Goal: Transaction & Acquisition: Download file/media

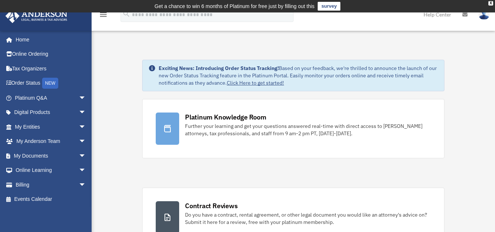
click at [79, 153] on span "arrow_drop_down" at bounding box center [86, 155] width 15 height 15
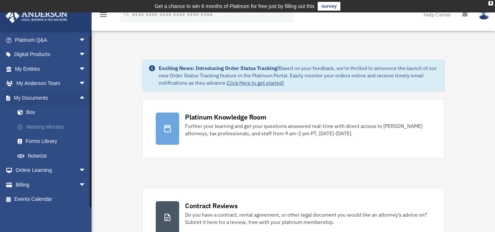
scroll to position [59, 0]
click at [79, 168] on span "arrow_drop_down" at bounding box center [86, 169] width 15 height 15
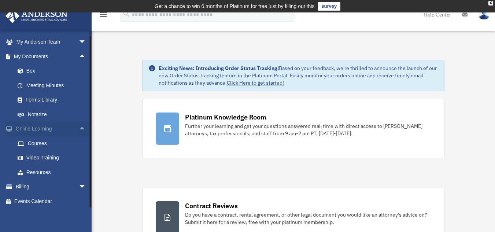
scroll to position [102, 0]
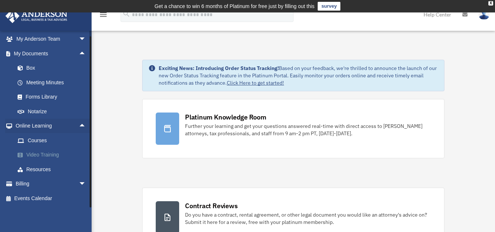
click at [41, 156] on link "Video Training" at bounding box center [53, 155] width 87 height 15
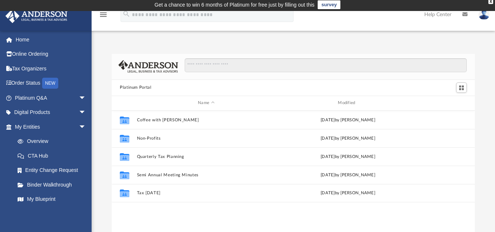
scroll to position [0, 0]
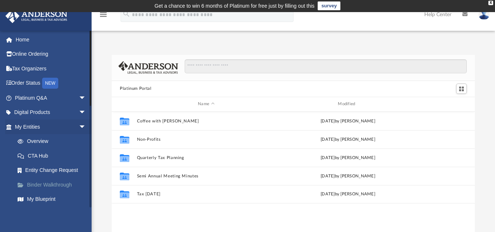
click at [33, 180] on link "Binder Walkthrough" at bounding box center [53, 184] width 87 height 15
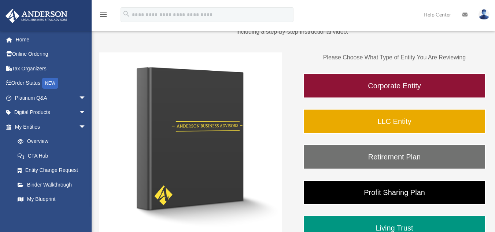
scroll to position [104, 0]
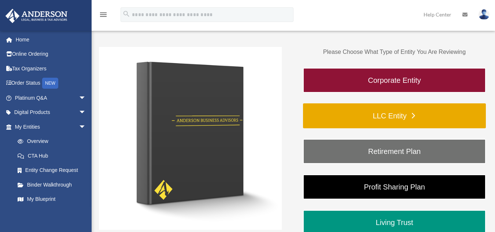
click at [377, 112] on link "LLC Entity" at bounding box center [394, 115] width 183 height 25
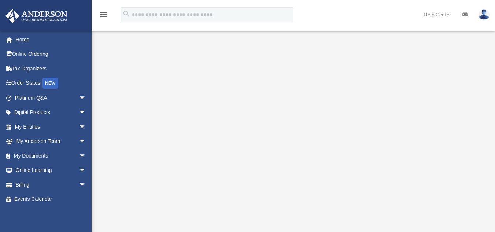
scroll to position [107, 0]
click at [79, 156] on span "arrow_drop_down" at bounding box center [86, 155] width 15 height 15
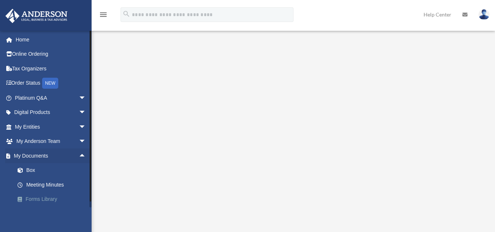
click at [45, 199] on link "Forms Library" at bounding box center [53, 199] width 87 height 15
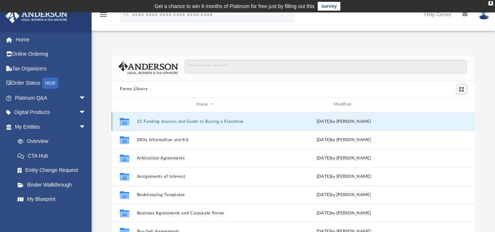
click at [186, 123] on button "25 Funding Sources and Guide to Buying a Franchise" at bounding box center [205, 121] width 136 height 5
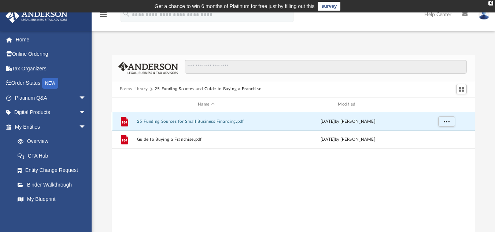
click at [209, 123] on button "25 Funding Sources for Small Business Financing.pdf" at bounding box center [206, 121] width 138 height 5
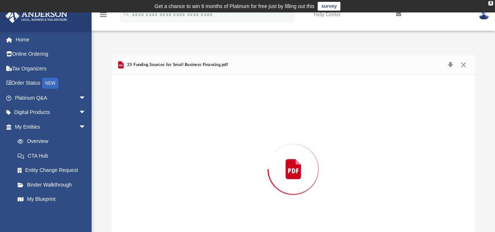
scroll to position [32, 0]
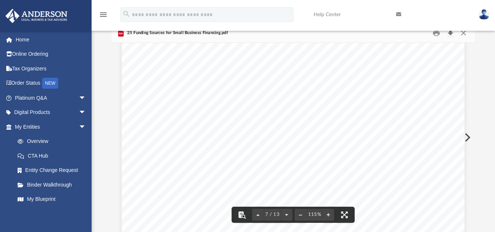
click at [450, 33] on button "Download" at bounding box center [449, 32] width 13 height 11
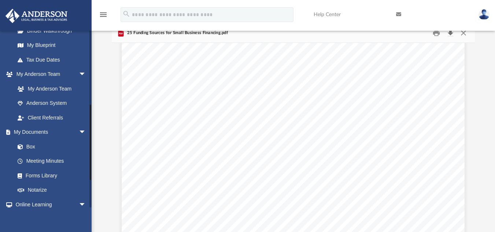
scroll to position [171, 0]
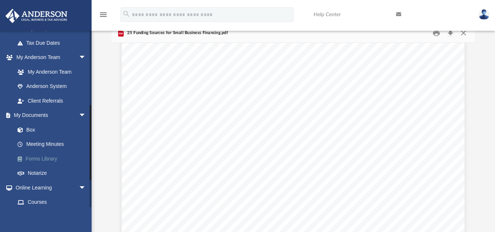
click at [38, 157] on link "Forms Library" at bounding box center [53, 158] width 87 height 15
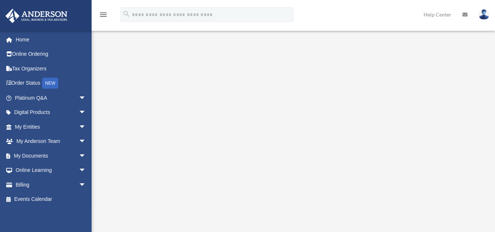
scroll to position [108, 0]
click at [79, 155] on span "arrow_drop_down" at bounding box center [86, 155] width 15 height 15
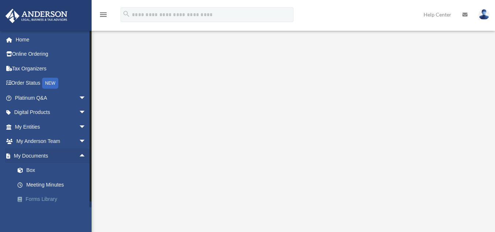
click at [36, 197] on link "Forms Library" at bounding box center [53, 199] width 87 height 15
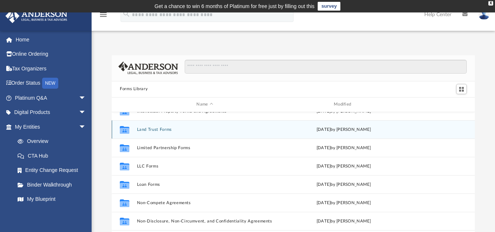
scroll to position [313, 0]
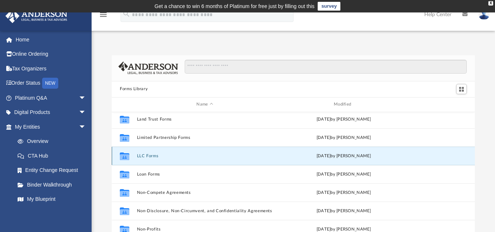
click at [148, 155] on button "LLC Forms" at bounding box center [205, 155] width 136 height 5
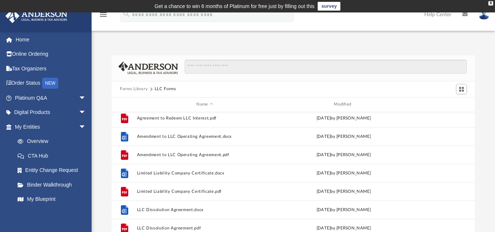
scroll to position [22, 0]
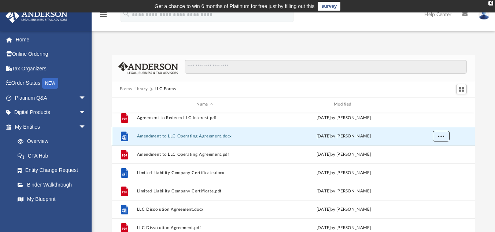
click at [442, 137] on span "More options" at bounding box center [441, 136] width 6 height 4
click at [435, 162] on li "Download" at bounding box center [434, 163] width 21 height 8
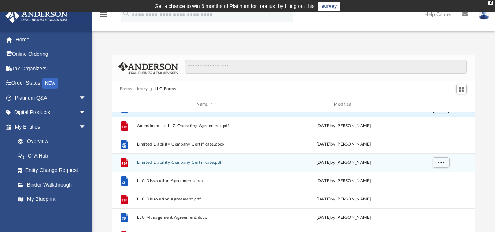
scroll to position [52, 0]
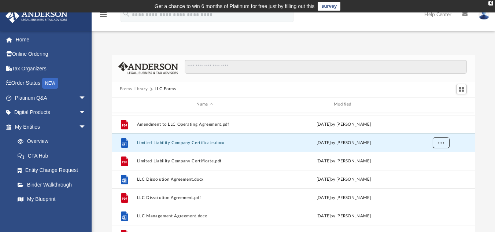
click at [438, 144] on span "More options" at bounding box center [441, 142] width 6 height 4
click at [431, 168] on li "Download" at bounding box center [434, 169] width 21 height 8
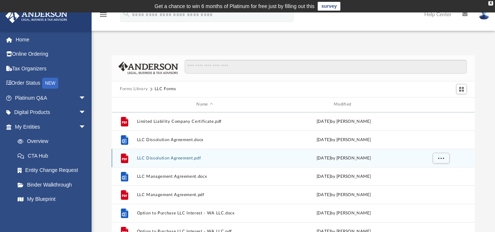
scroll to position [92, 0]
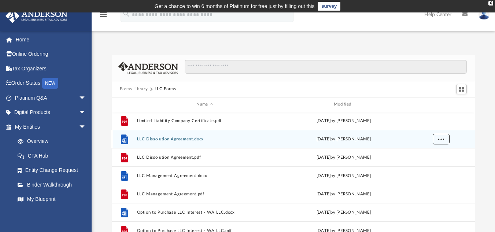
click at [442, 138] on span "More options" at bounding box center [441, 139] width 6 height 4
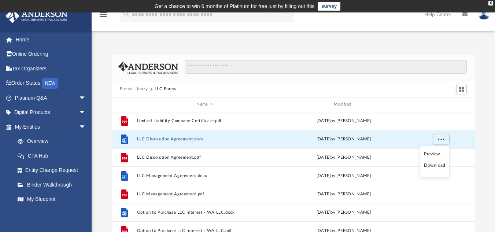
click at [435, 164] on li "Download" at bounding box center [434, 165] width 21 height 8
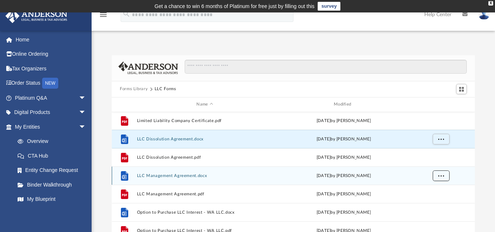
click at [440, 175] on span "More options" at bounding box center [441, 175] width 6 height 4
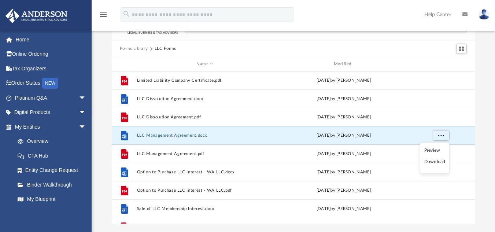
scroll to position [41, 0]
click at [432, 162] on li "Download" at bounding box center [434, 161] width 21 height 8
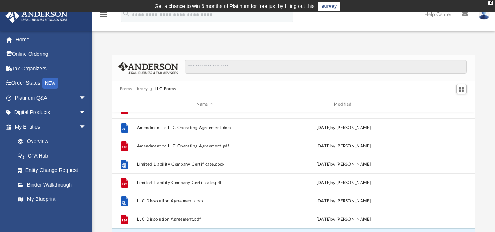
scroll to position [0, 0]
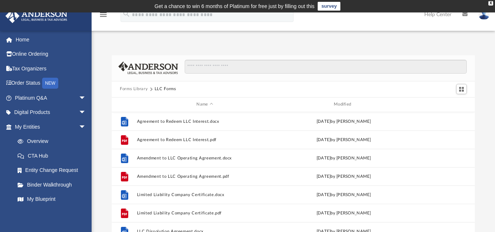
click at [134, 90] on button "Forms Library" at bounding box center [134, 89] width 28 height 7
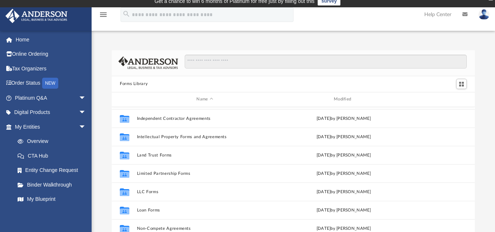
scroll to position [275, 0]
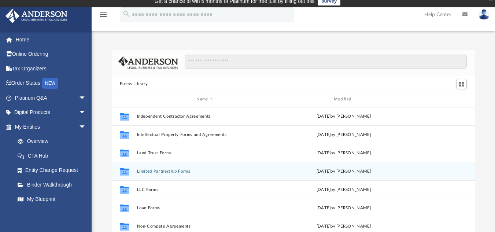
click at [266, 174] on div "Collaborated Folder Limited Partnership Forms Wed Oct 5 2022 by Mary Acree" at bounding box center [293, 171] width 363 height 18
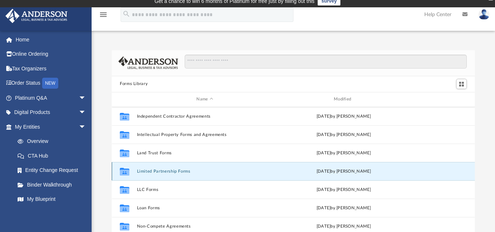
click at [163, 169] on button "Limited Partnership Forms" at bounding box center [205, 170] width 136 height 5
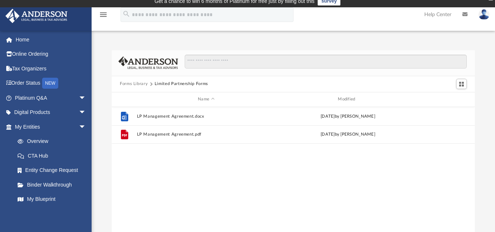
scroll to position [0, 0]
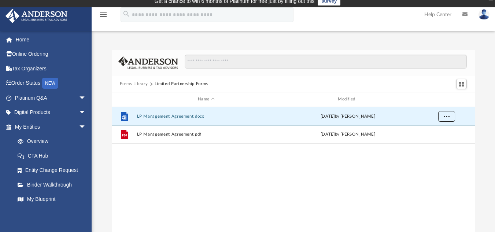
click at [445, 114] on button "More options" at bounding box center [446, 116] width 17 height 11
click at [438, 142] on li "Download" at bounding box center [439, 143] width 21 height 8
click at [136, 82] on button "Forms Library" at bounding box center [134, 84] width 28 height 7
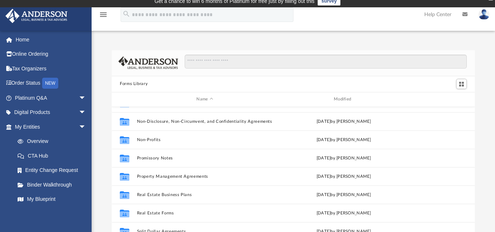
scroll to position [14, 0]
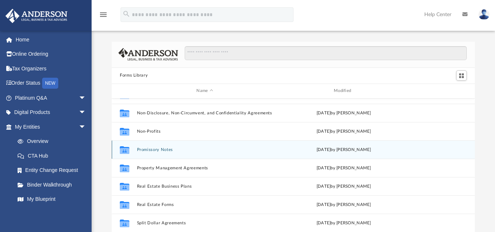
click at [163, 148] on button "Promissory Notes" at bounding box center [205, 149] width 136 height 5
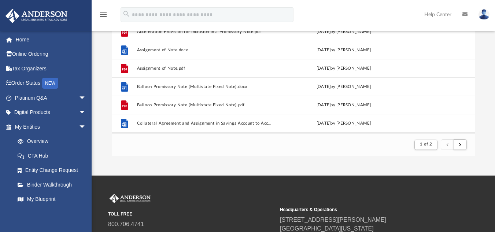
scroll to position [138, 357]
click at [145, 144] on footer "1 of 2" at bounding box center [293, 144] width 363 height 22
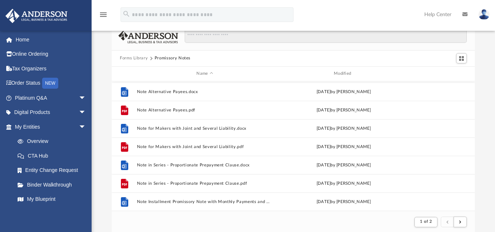
scroll to position [786, 0]
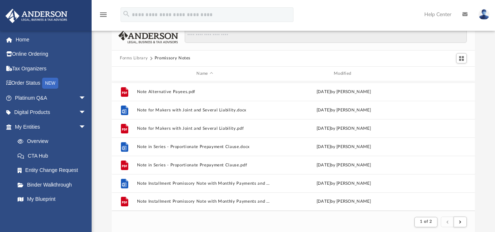
click at [131, 58] on button "Forms Library" at bounding box center [134, 58] width 28 height 7
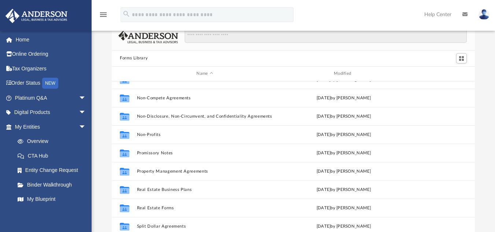
scroll to position [398, 0]
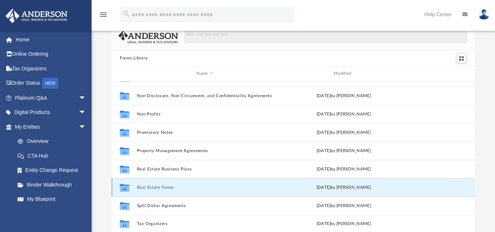
click at [167, 187] on button "Real Estate Forms" at bounding box center [205, 187] width 136 height 5
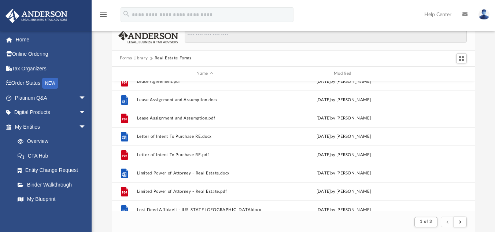
scroll to position [486, 0]
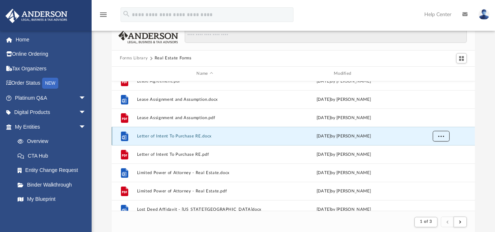
click at [440, 135] on span "More options" at bounding box center [441, 136] width 6 height 4
click at [431, 160] on li "Download" at bounding box center [434, 163] width 21 height 8
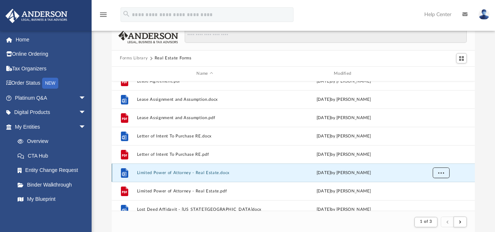
click at [442, 175] on button "More options" at bounding box center [440, 172] width 17 height 11
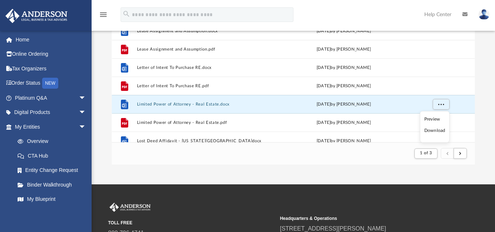
scroll to position [100, 0]
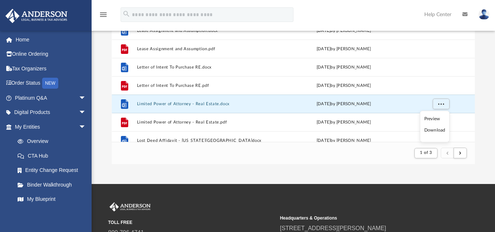
click at [427, 130] on li "Download" at bounding box center [434, 130] width 21 height 8
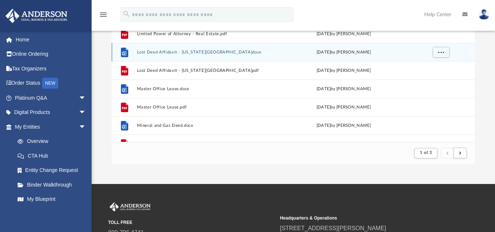
scroll to position [576, 0]
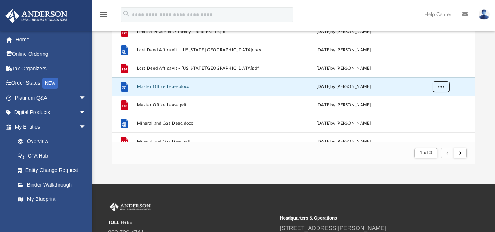
click at [439, 88] on span "More options" at bounding box center [441, 86] width 6 height 4
click at [434, 112] on li "Download" at bounding box center [434, 113] width 21 height 8
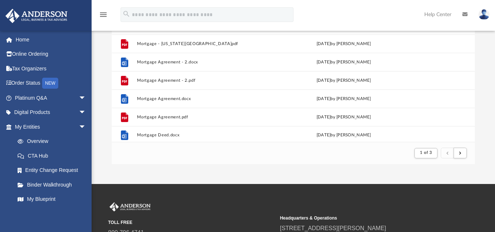
scroll to position [786, 0]
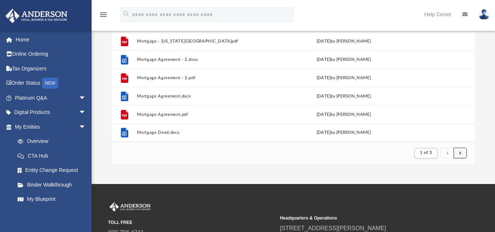
click at [459, 153] on span "submit" at bounding box center [460, 153] width 2 height 4
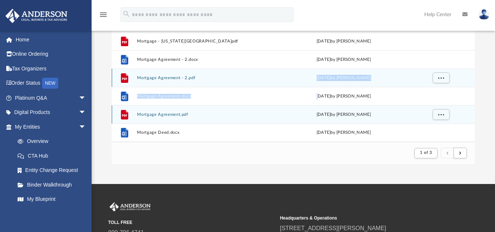
drag, startPoint x: 311, startPoint y: 80, endPoint x: 314, endPoint y: 117, distance: 36.8
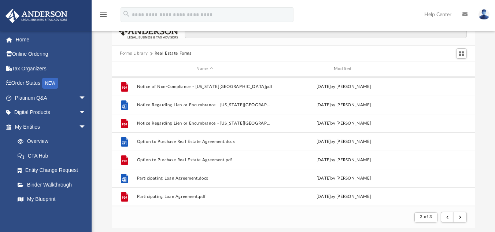
scroll to position [259, 0]
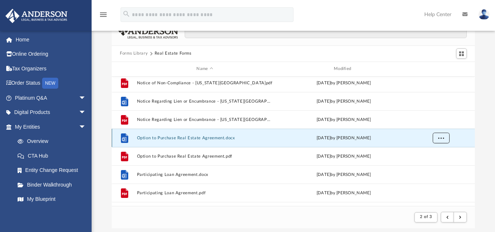
click at [440, 138] on span "More options" at bounding box center [441, 137] width 6 height 4
click at [433, 166] on li "Download" at bounding box center [434, 164] width 21 height 8
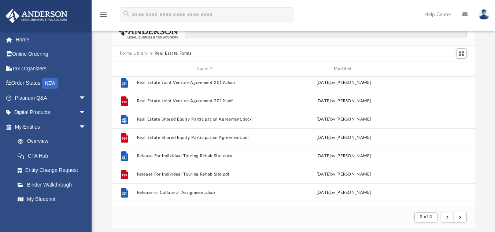
scroll to position [425, 0]
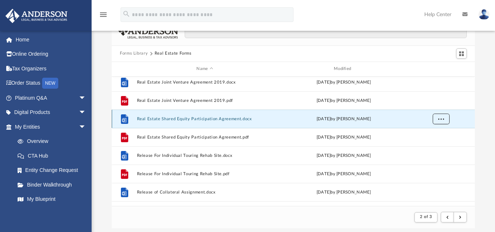
click at [436, 118] on button "More options" at bounding box center [440, 118] width 17 height 11
click at [439, 144] on li "Download" at bounding box center [434, 145] width 21 height 8
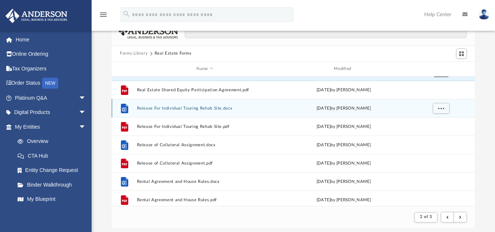
scroll to position [472, 0]
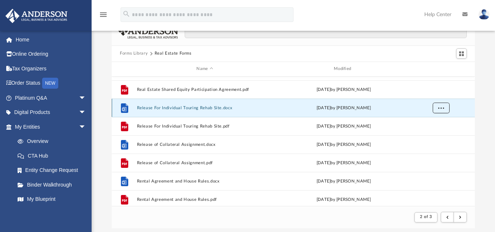
click at [440, 106] on span "More options" at bounding box center [441, 107] width 6 height 4
click at [434, 133] on li "Download" at bounding box center [434, 134] width 21 height 8
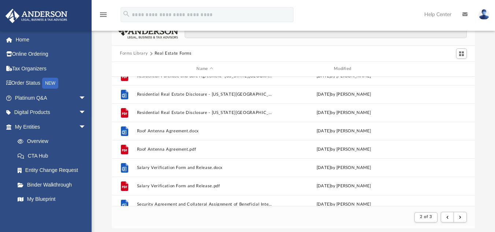
scroll to position [744, 0]
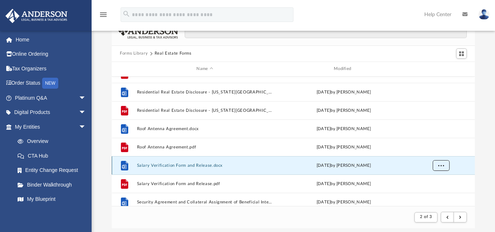
click at [441, 163] on span "More options" at bounding box center [441, 165] width 6 height 4
click at [434, 193] on li "Download" at bounding box center [434, 192] width 21 height 8
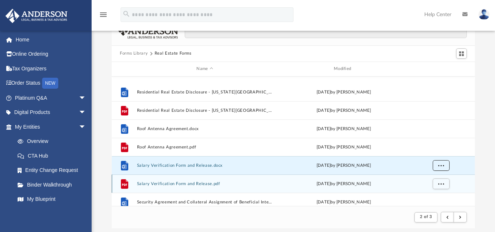
scroll to position [773, 0]
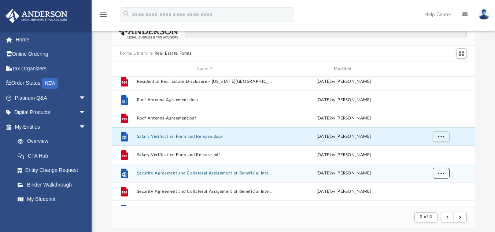
click at [437, 175] on button "More options" at bounding box center [440, 172] width 17 height 11
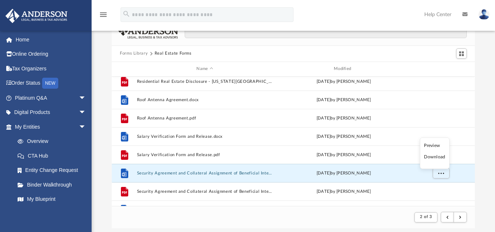
click at [432, 157] on li "Download" at bounding box center [434, 157] width 21 height 8
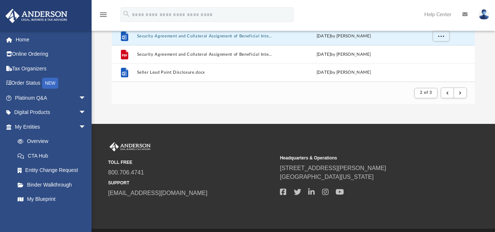
scroll to position [182, 0]
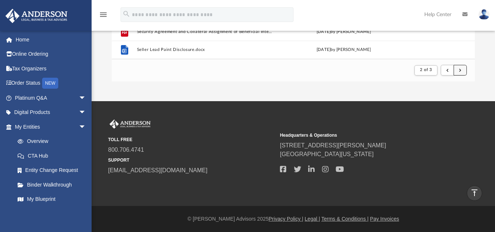
click at [460, 72] on button "submit" at bounding box center [459, 70] width 13 height 11
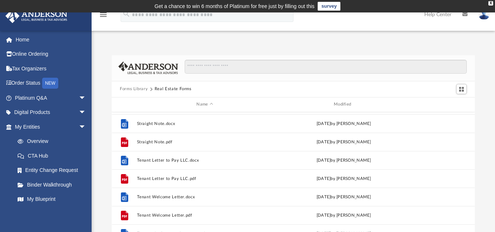
scroll to position [127, 0]
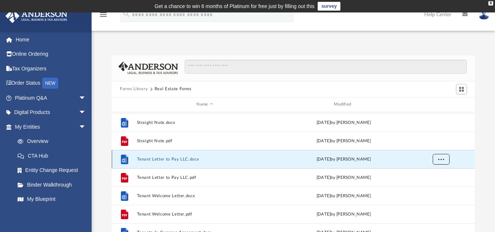
click at [438, 160] on span "More options" at bounding box center [441, 159] width 6 height 4
click at [435, 186] on li "Download" at bounding box center [434, 186] width 21 height 8
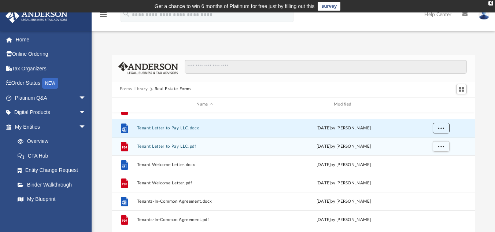
scroll to position [174, 0]
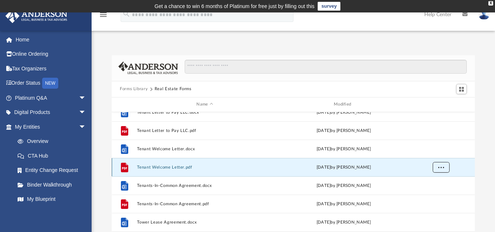
click at [441, 169] on button "More options" at bounding box center [440, 166] width 17 height 11
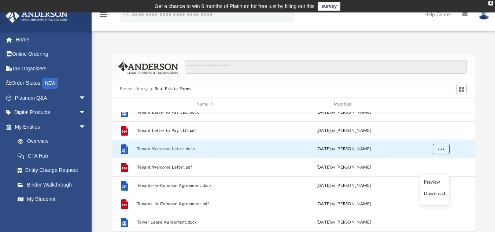
click at [443, 148] on span "More options" at bounding box center [441, 148] width 6 height 4
click at [433, 176] on li "Download" at bounding box center [434, 175] width 21 height 8
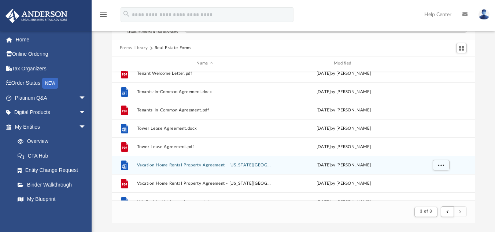
scroll to position [229, 0]
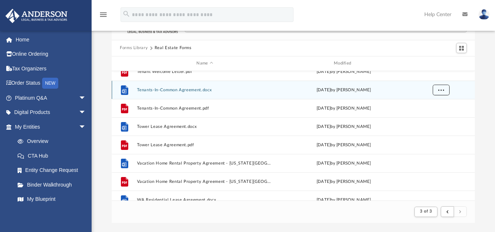
click at [440, 88] on span "More options" at bounding box center [441, 90] width 6 height 4
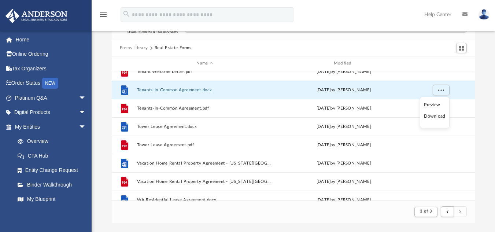
click at [434, 114] on li "Download" at bounding box center [434, 116] width 21 height 8
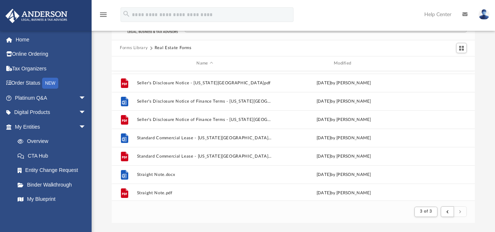
scroll to position [34, 0]
click at [129, 46] on button "Forms Library" at bounding box center [134, 48] width 28 height 7
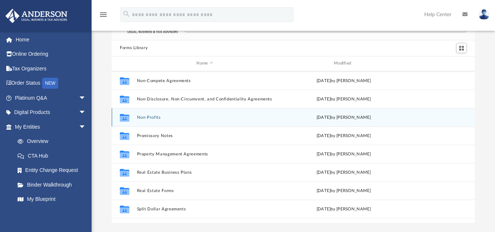
scroll to position [398, 0]
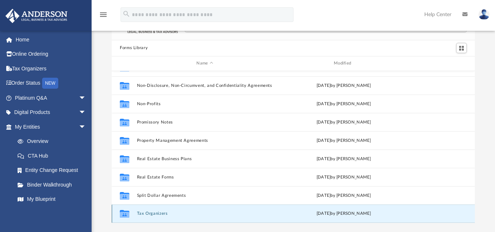
click at [160, 214] on button "Tax Organizers" at bounding box center [205, 213] width 136 height 5
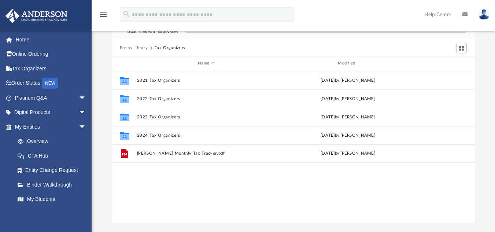
scroll to position [0, 0]
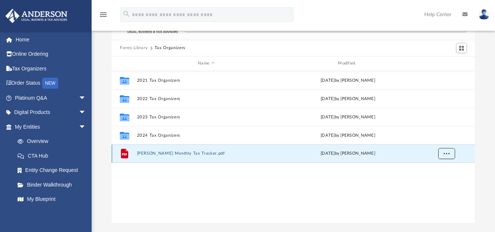
click at [445, 151] on button "More options" at bounding box center [446, 153] width 17 height 11
click at [437, 181] on li "Download" at bounding box center [439, 180] width 21 height 8
click at [210, 201] on div "Collaborated Folder 2021 Tax Organizers Wed Oct 5 2022 by Mary Acree Collaborat…" at bounding box center [293, 147] width 363 height 152
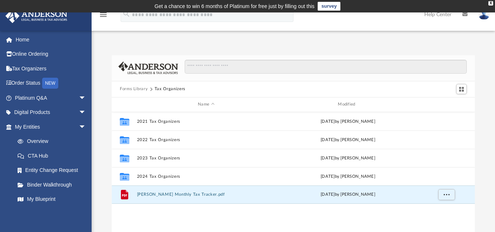
click at [128, 85] on div "Forms Library Tax Organizers" at bounding box center [293, 89] width 363 height 16
click at [129, 89] on button "Forms Library" at bounding box center [134, 89] width 28 height 7
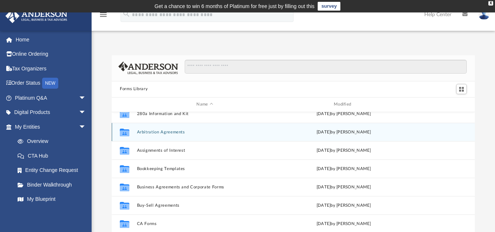
scroll to position [33, 0]
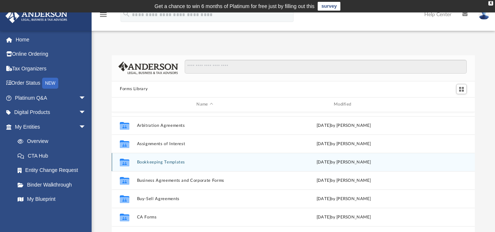
click at [166, 162] on button "Bookkeeping Templates" at bounding box center [205, 161] width 136 height 5
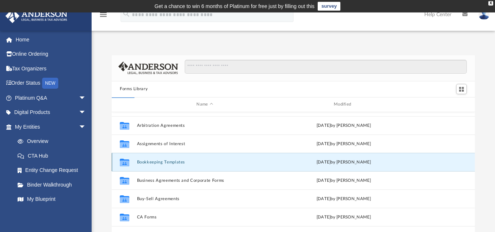
click at [166, 162] on button "Bookkeeping Templates" at bounding box center [205, 161] width 136 height 5
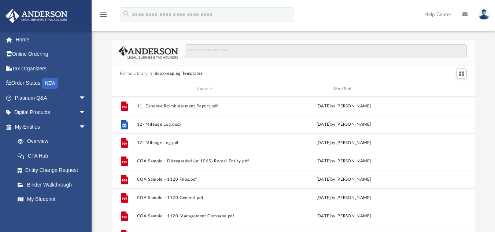
scroll to position [0, 0]
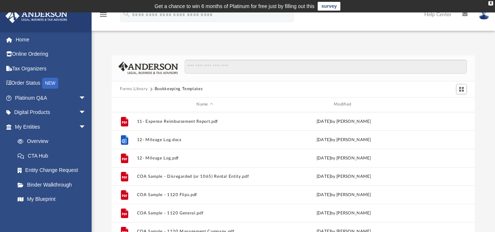
click at [136, 90] on button "Forms Library" at bounding box center [134, 89] width 28 height 7
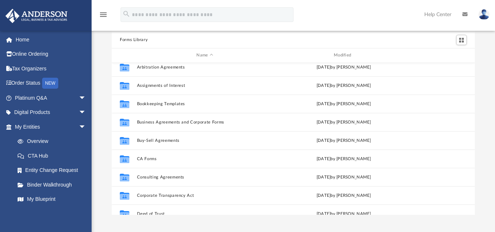
scroll to position [36, 0]
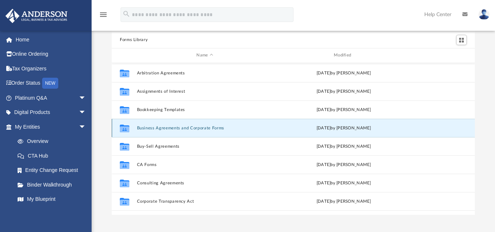
click at [171, 128] on button "Business Agreements and Corporate Forms" at bounding box center [205, 127] width 136 height 5
click at [270, 129] on button "Business Agreements and Corporate Forms" at bounding box center [205, 127] width 136 height 5
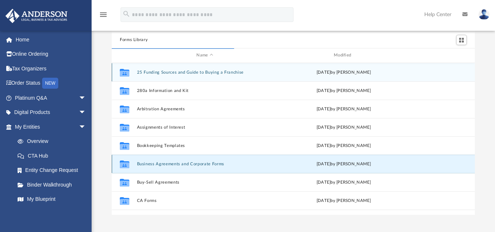
scroll to position [138, 357]
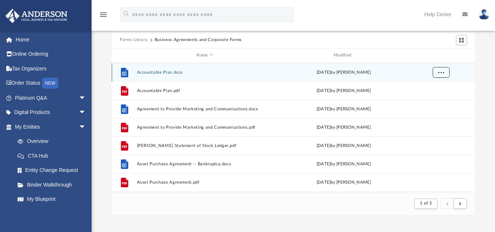
click at [439, 74] on button "More options" at bounding box center [440, 72] width 17 height 11
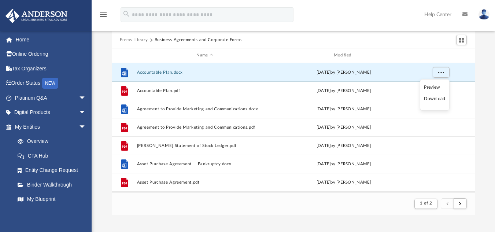
click at [430, 97] on li "Download" at bounding box center [434, 99] width 21 height 8
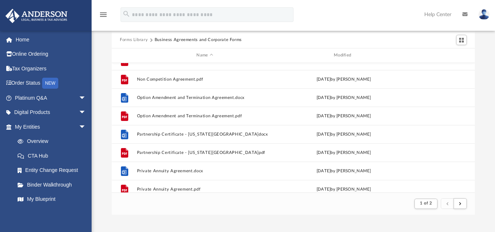
scroll to position [691, 0]
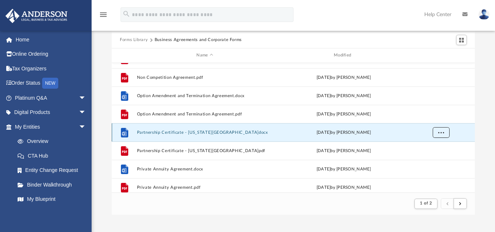
click at [438, 133] on span "More options" at bounding box center [441, 132] width 6 height 4
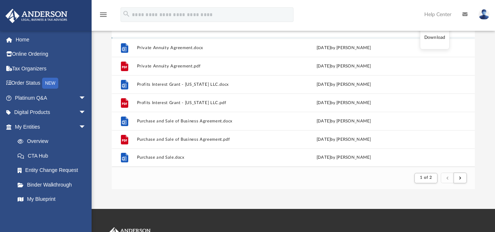
scroll to position [79, 0]
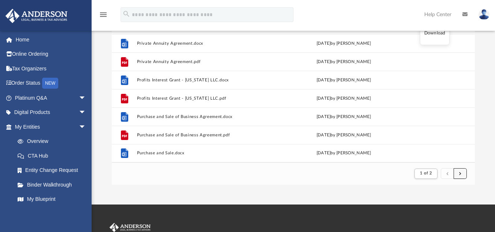
click at [461, 174] on span "submit" at bounding box center [460, 173] width 2 height 4
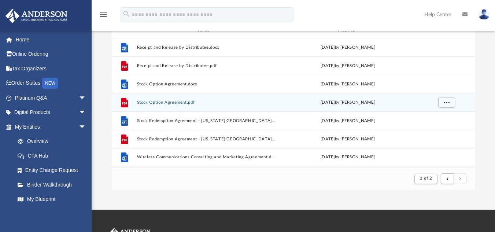
scroll to position [0, 0]
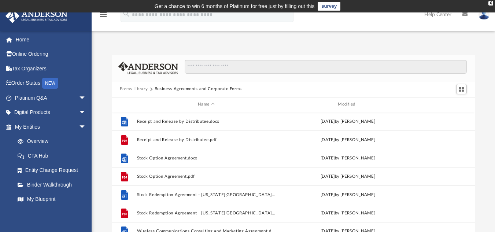
click at [137, 89] on button "Forms Library" at bounding box center [134, 89] width 28 height 7
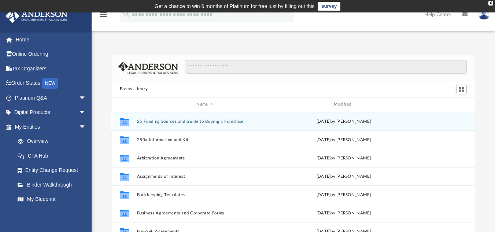
scroll to position [161, 357]
